Goal: Check status: Check status

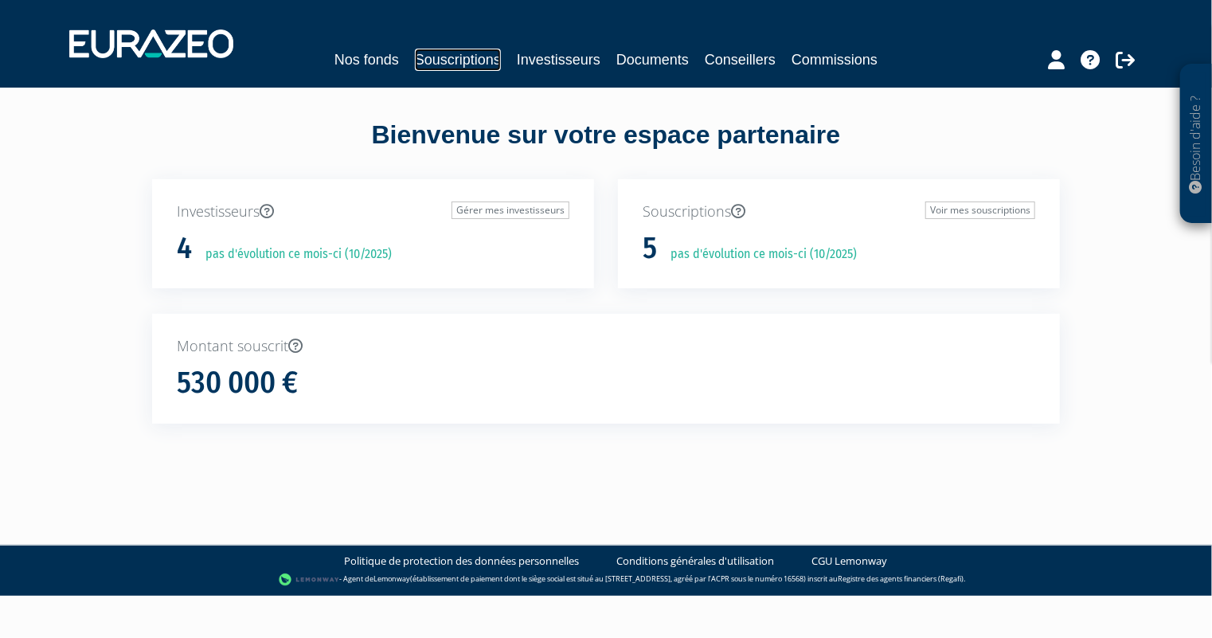
click at [454, 64] on link "Souscriptions" at bounding box center [458, 60] width 86 height 22
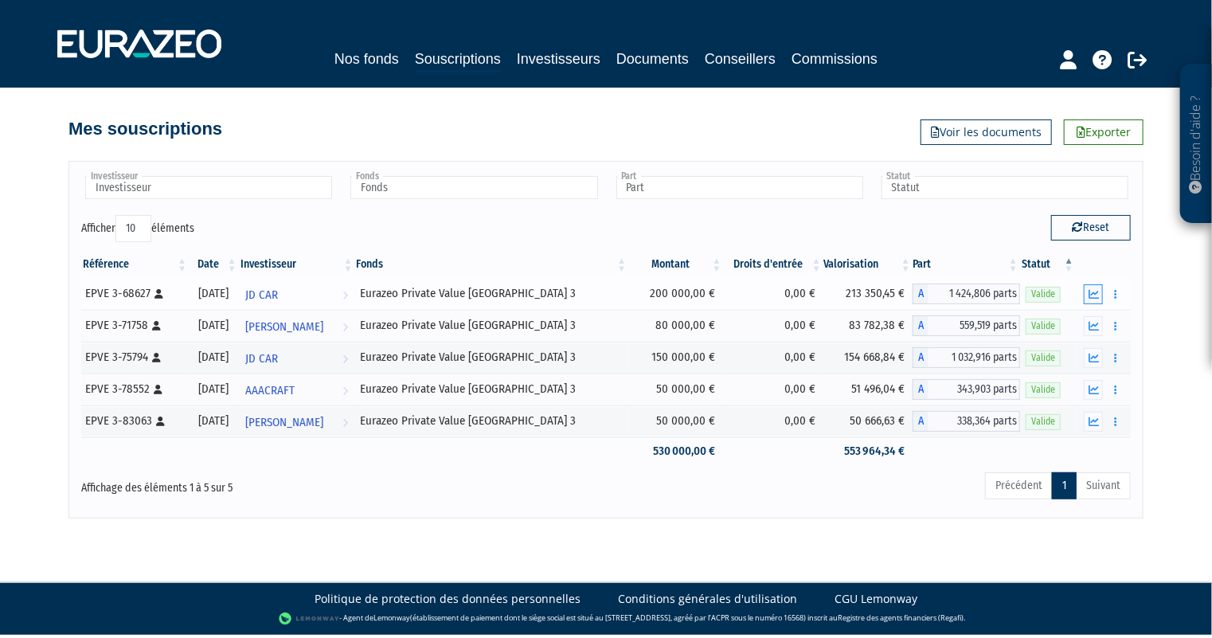
click at [1089, 291] on icon "button" at bounding box center [1093, 294] width 10 height 10
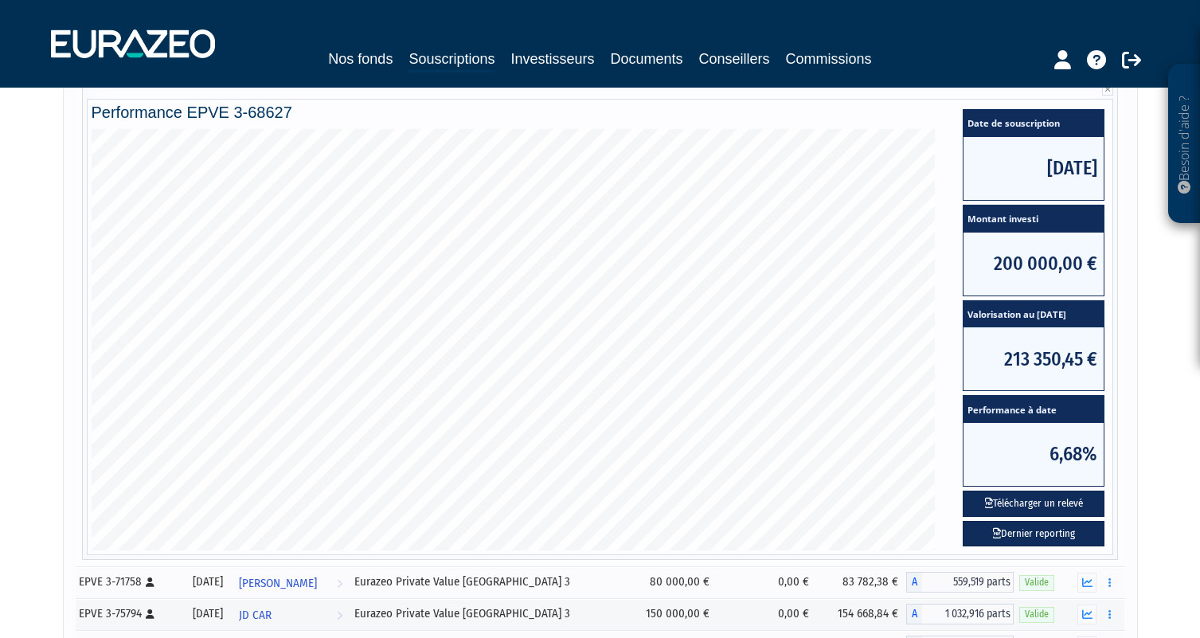
scroll to position [489, 0]
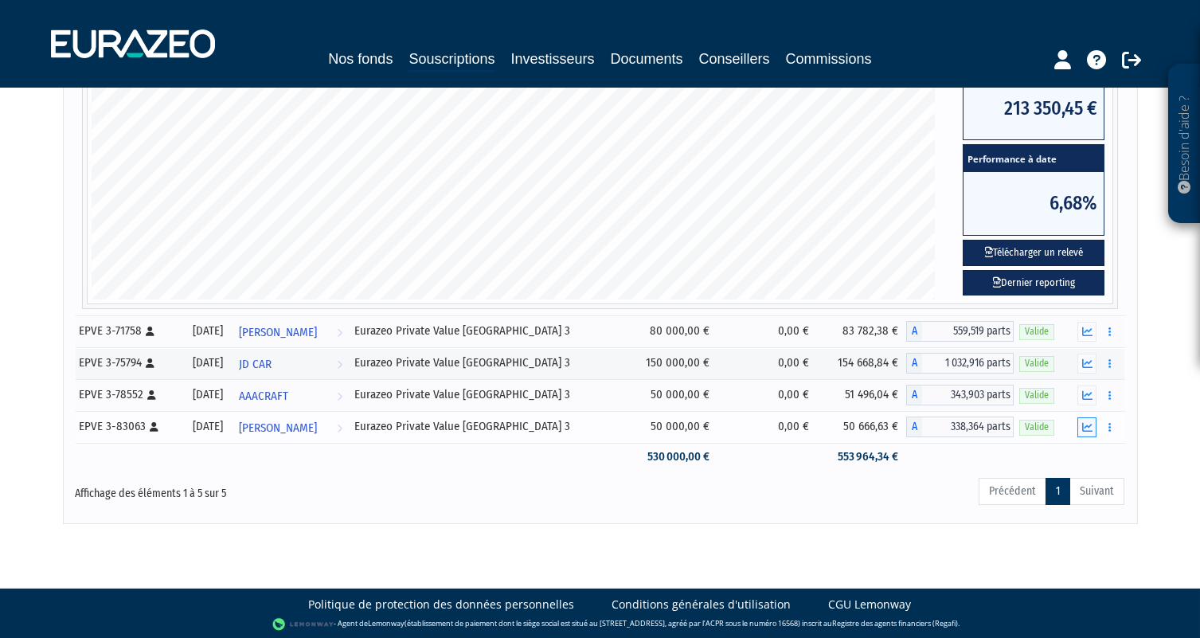
click at [1085, 424] on icon "button" at bounding box center [1087, 427] width 10 height 10
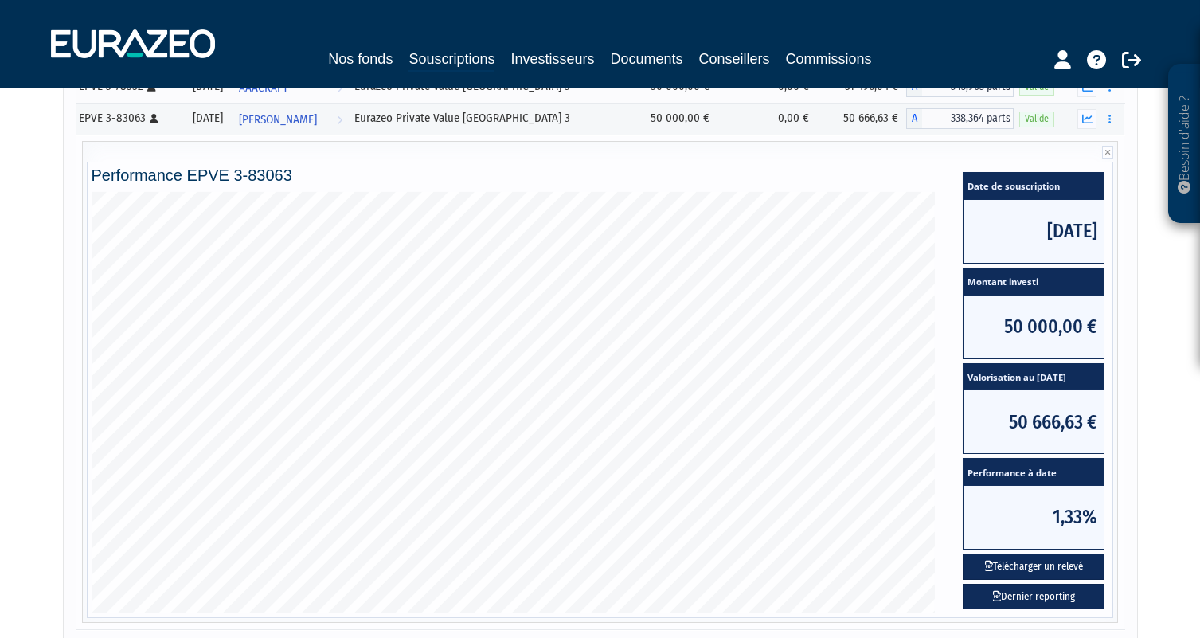
scroll to position [397, 0]
